Goal: Check status: Check status

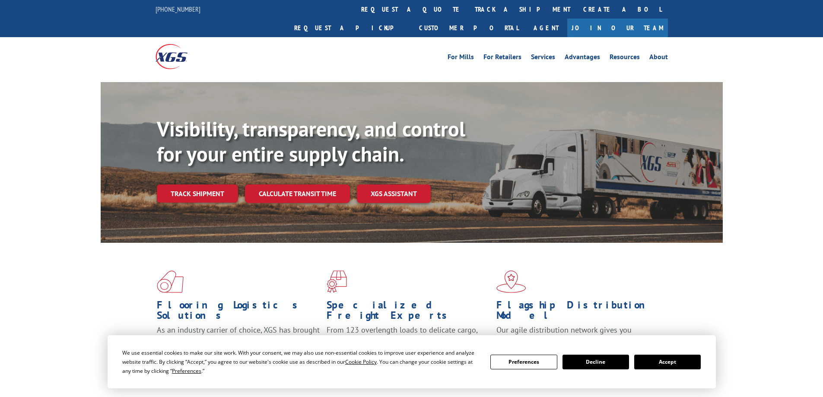
click at [668, 363] on button "Accept" at bounding box center [667, 362] width 67 height 15
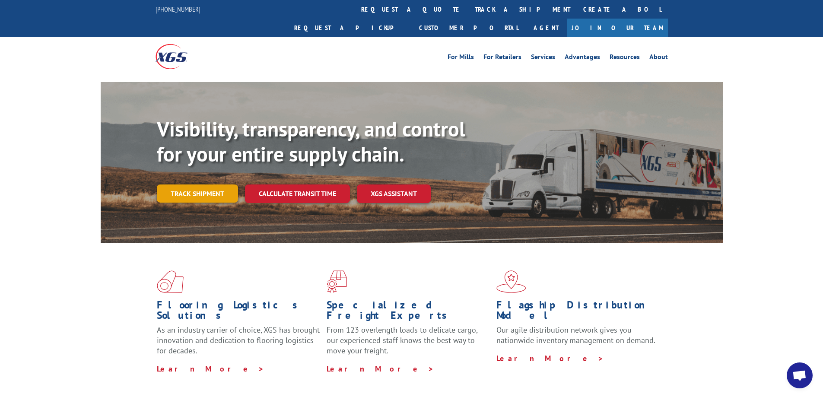
click at [194, 185] on link "Track shipment" at bounding box center [197, 194] width 81 height 18
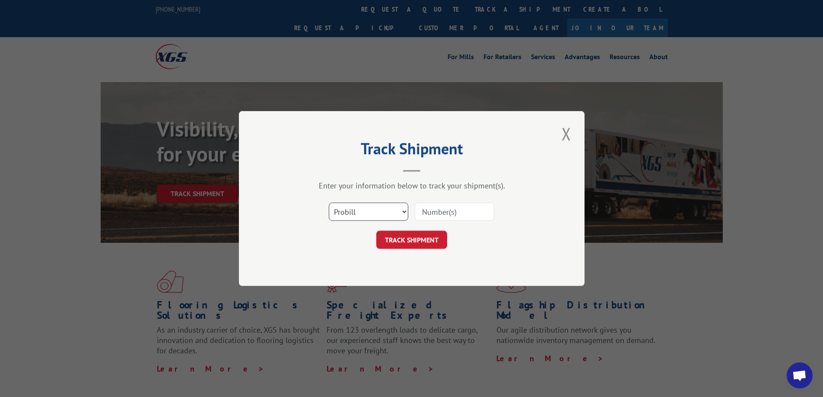
drag, startPoint x: 376, startPoint y: 208, endPoint x: 373, endPoint y: 211, distance: 4.6
click at [376, 208] on select "Select category... Probill BOL PO" at bounding box center [369, 212] width 80 height 18
select select "bol"
click at [329, 203] on select "Select category... Probill BOL PO" at bounding box center [369, 212] width 80 height 18
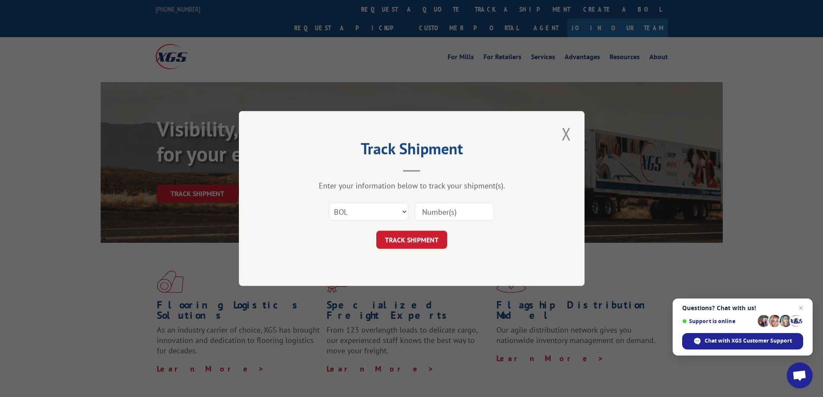
click at [434, 213] on input at bounding box center [455, 212] width 80 height 18
paste input "4843976"
type input "4843976"
click button "TRACK SHIPMENT" at bounding box center [411, 240] width 71 height 18
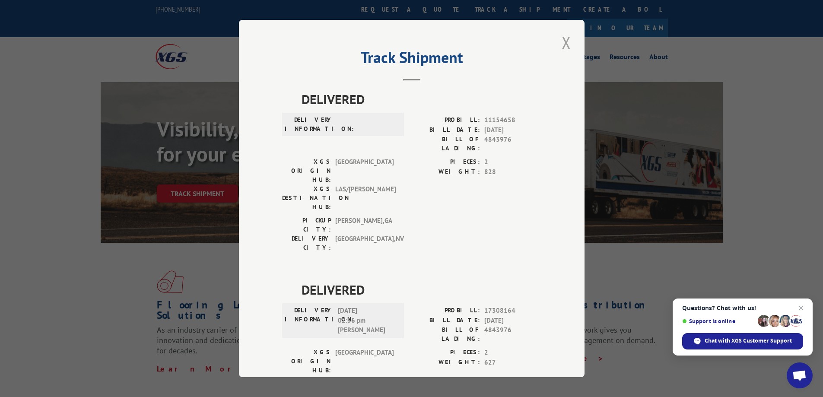
click at [565, 39] on button "Close modal" at bounding box center [566, 43] width 15 height 24
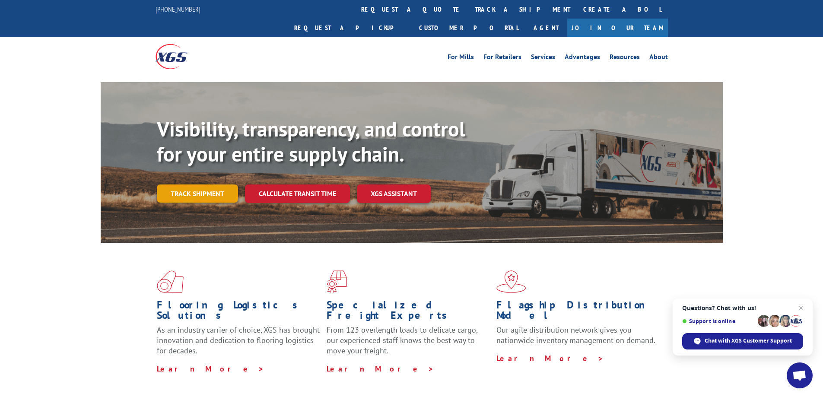
click at [200, 185] on link "Track shipment" at bounding box center [197, 194] width 81 height 18
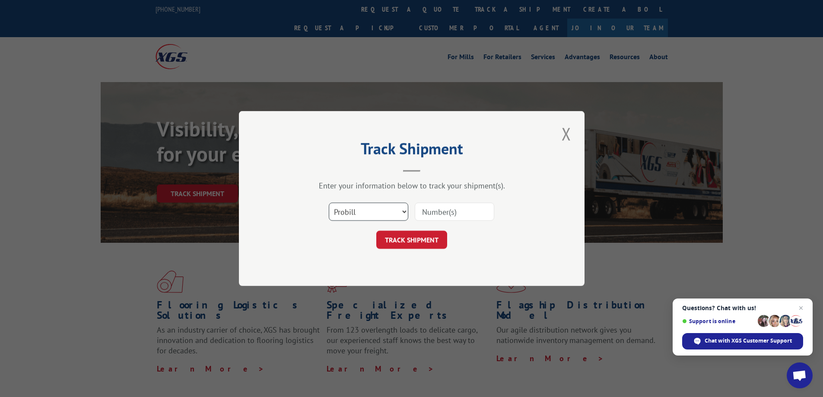
click at [360, 215] on select "Select category... Probill BOL PO" at bounding box center [369, 212] width 80 height 18
select select "bol"
click at [329, 203] on select "Select category... Probill BOL PO" at bounding box center [369, 212] width 80 height 18
click at [440, 210] on input at bounding box center [455, 212] width 80 height 18
paste input "5946605"
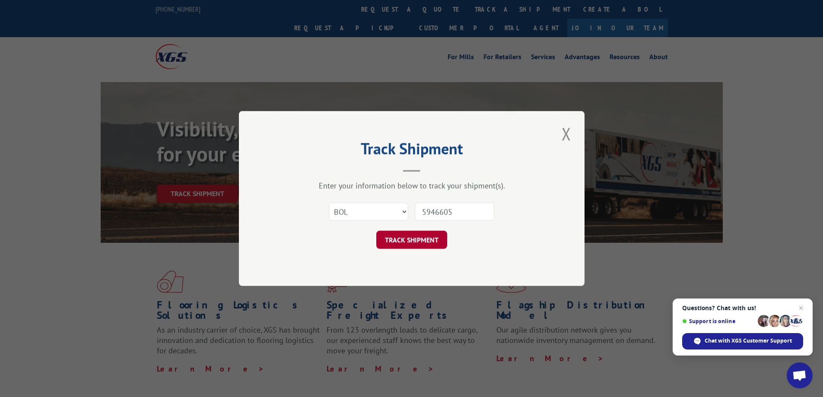
type input "5946605"
click at [412, 243] on button "TRACK SHIPMENT" at bounding box center [411, 240] width 71 height 18
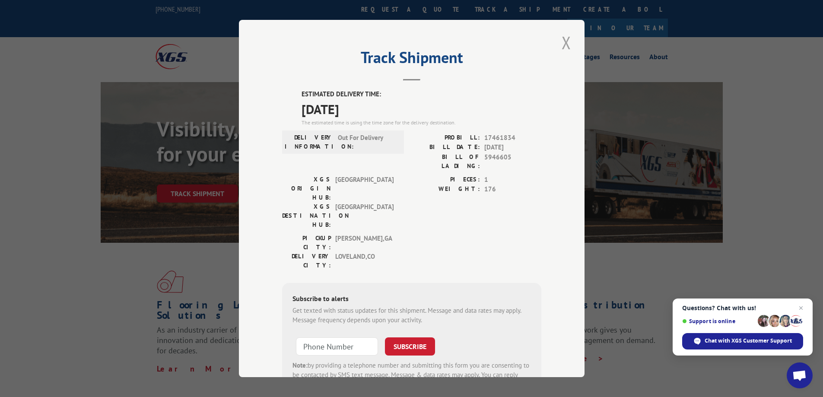
click at [565, 42] on button "Close modal" at bounding box center [566, 43] width 15 height 24
